Goal: Check status: Check status

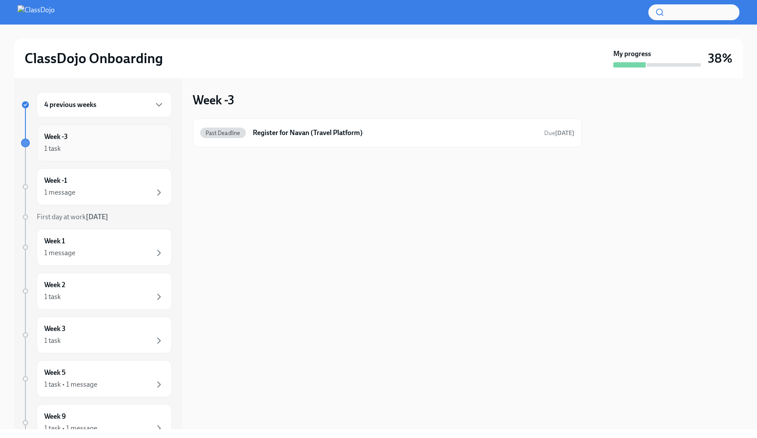
click at [127, 145] on div "1 task" at bounding box center [104, 148] width 120 height 11
click at [135, 96] on div "4 previous weeks" at bounding box center [104, 104] width 135 height 25
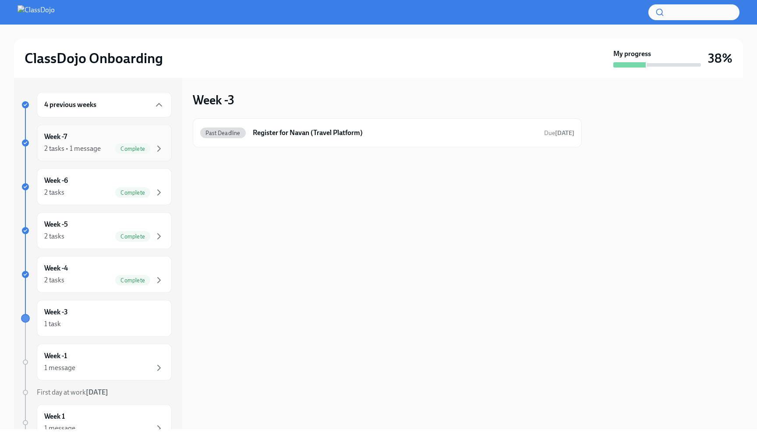
click at [108, 138] on div "Week -7 2 tasks • 1 message Complete" at bounding box center [104, 143] width 120 height 22
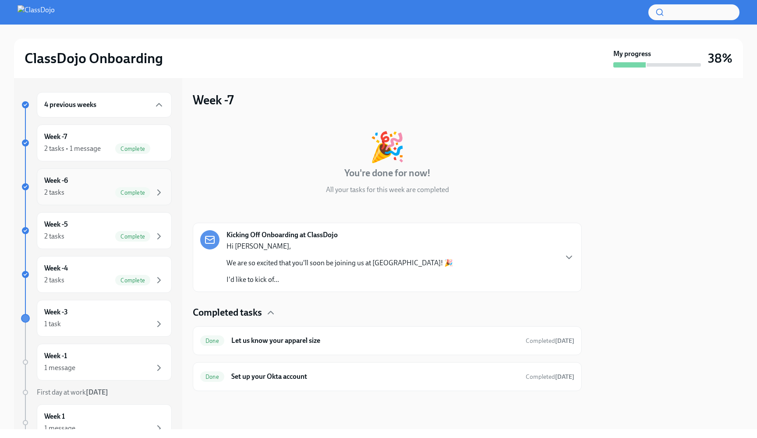
click at [88, 184] on div "Week -6 2 tasks Complete" at bounding box center [104, 187] width 120 height 22
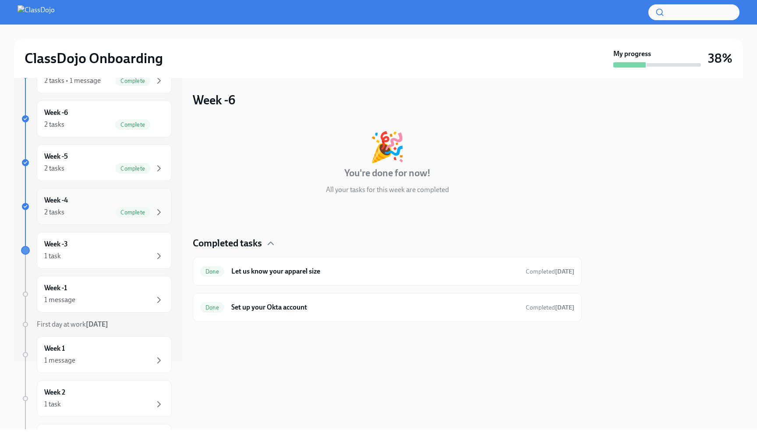
scroll to position [79, 0]
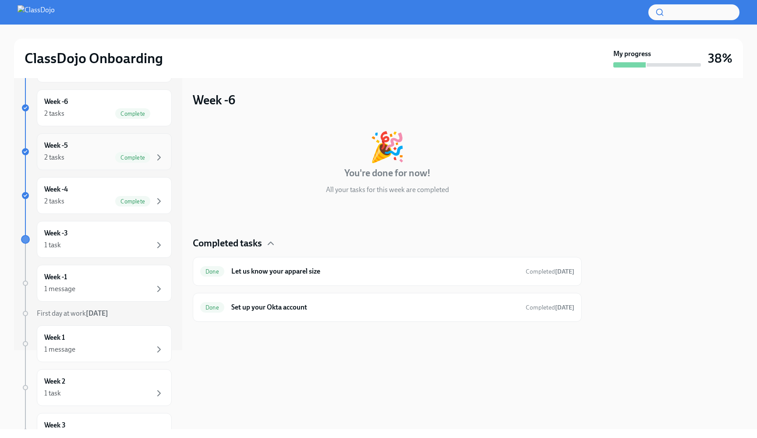
click at [94, 153] on div "2 tasks Complete" at bounding box center [104, 157] width 120 height 11
click at [87, 191] on div "Week -4 2 tasks Complete" at bounding box center [104, 195] width 120 height 22
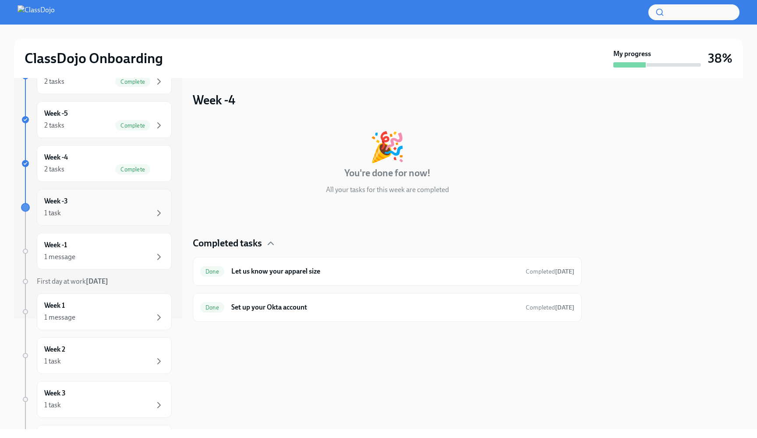
click at [85, 198] on div "Week -3 1 task" at bounding box center [104, 207] width 120 height 22
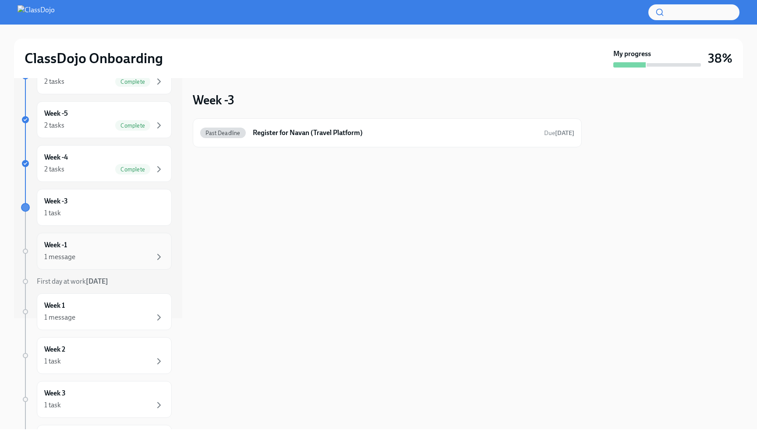
click at [125, 240] on div "Week -1 1 message" at bounding box center [104, 251] width 120 height 22
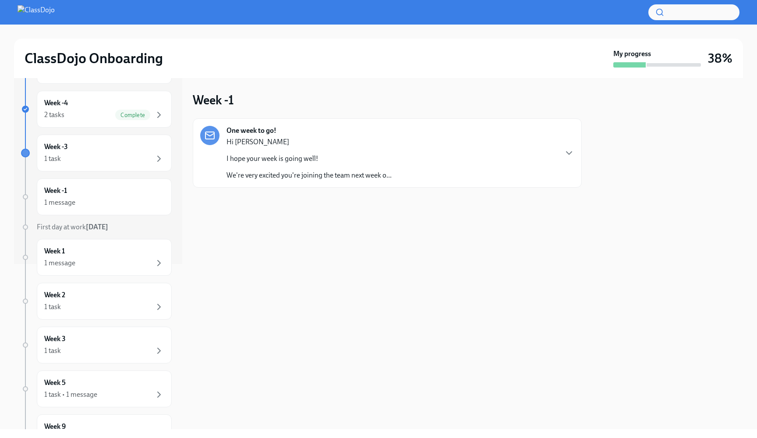
scroll to position [223, 0]
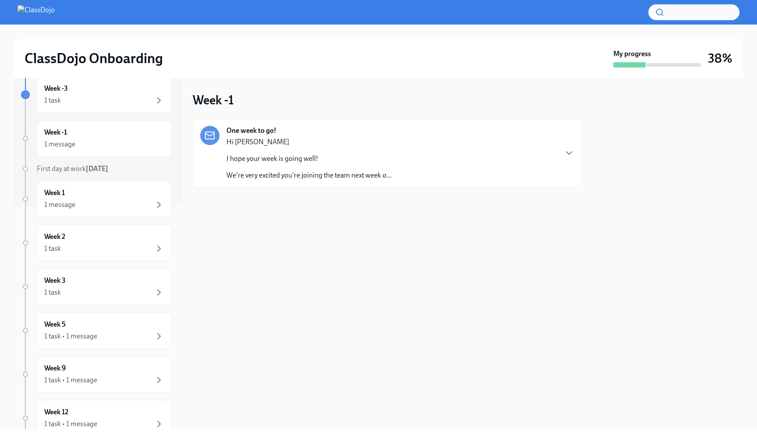
click at [264, 160] on p "I hope your week is going well!" at bounding box center [308, 159] width 165 height 10
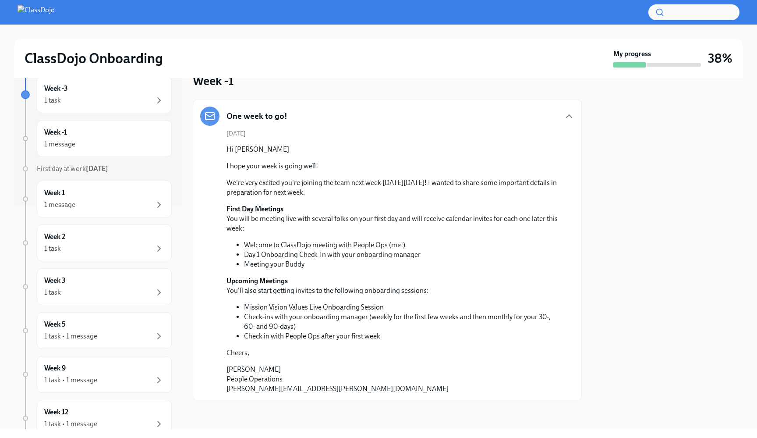
scroll to position [19, 0]
